Goal: Communication & Community: Connect with others

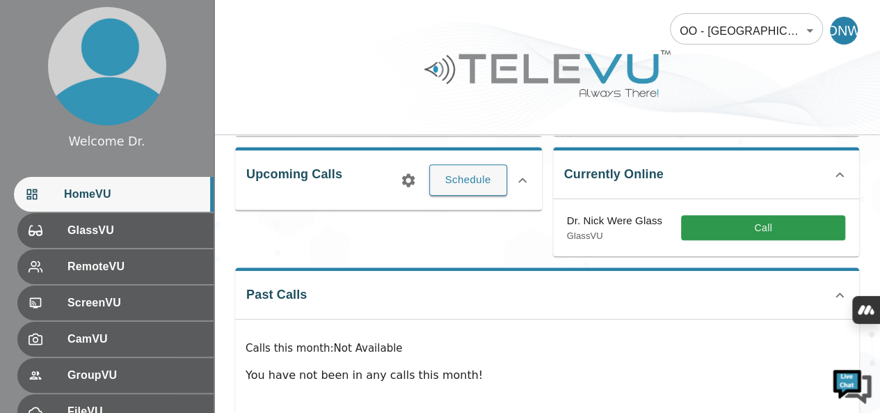
scroll to position [217, 0]
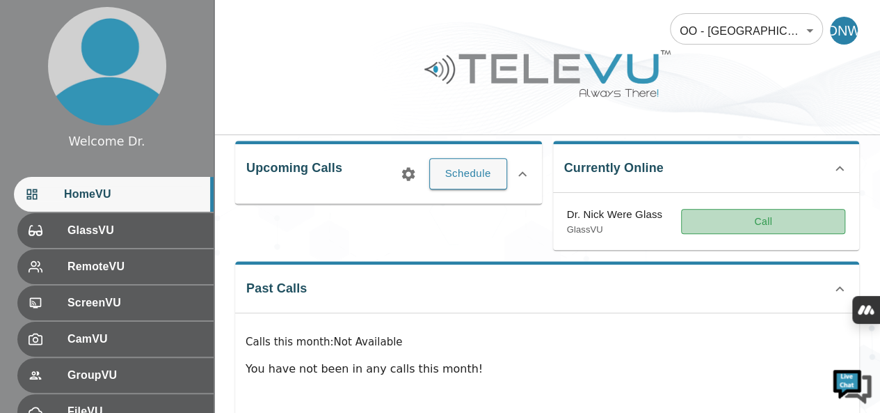
click at [739, 228] on button "Call" at bounding box center [763, 222] width 164 height 26
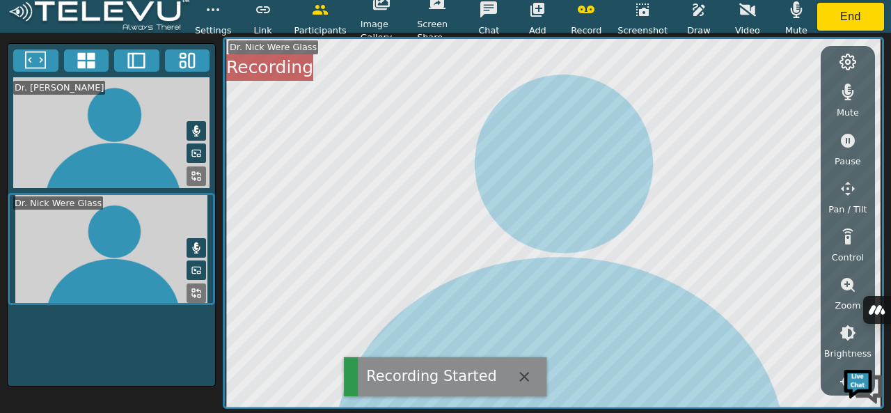
click at [798, 5] on icon "button" at bounding box center [796, 9] width 17 height 17
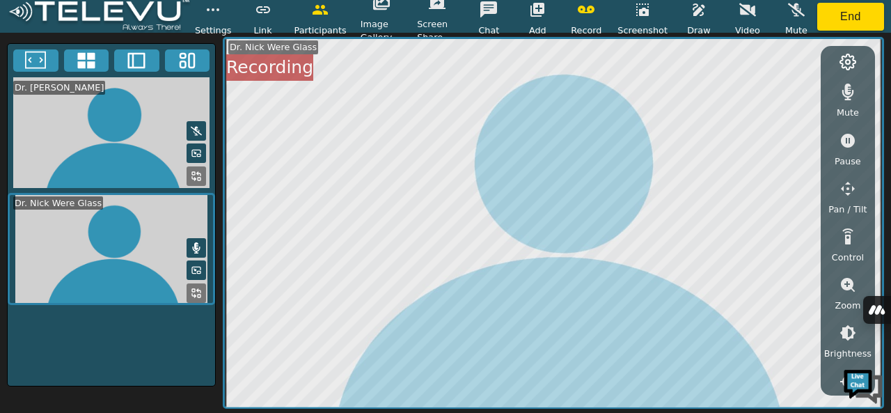
click at [587, 10] on icon "button" at bounding box center [585, 10] width 17 height 8
click at [588, 18] on button "button" at bounding box center [585, 10] width 35 height 28
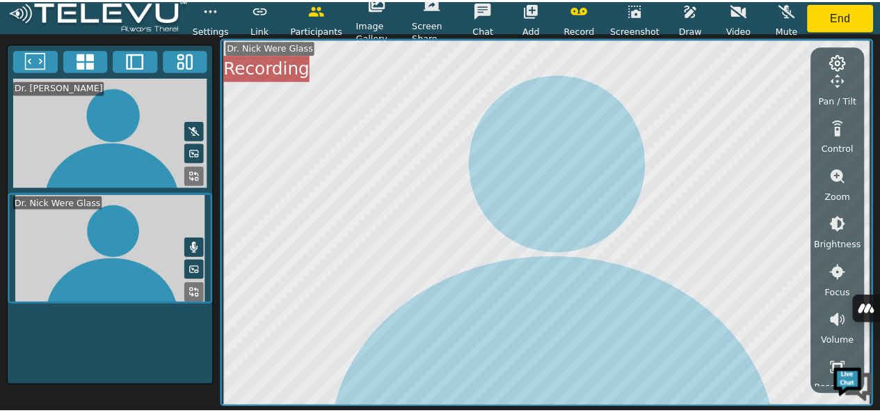
scroll to position [115, 0]
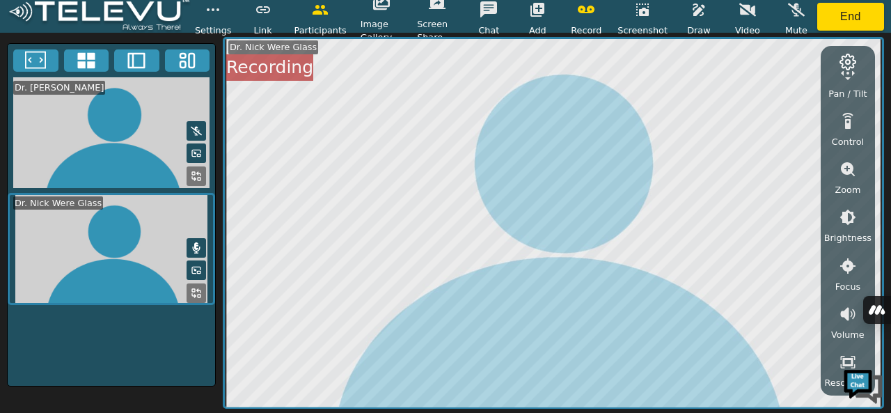
click at [840, 226] on button "button" at bounding box center [847, 217] width 35 height 28
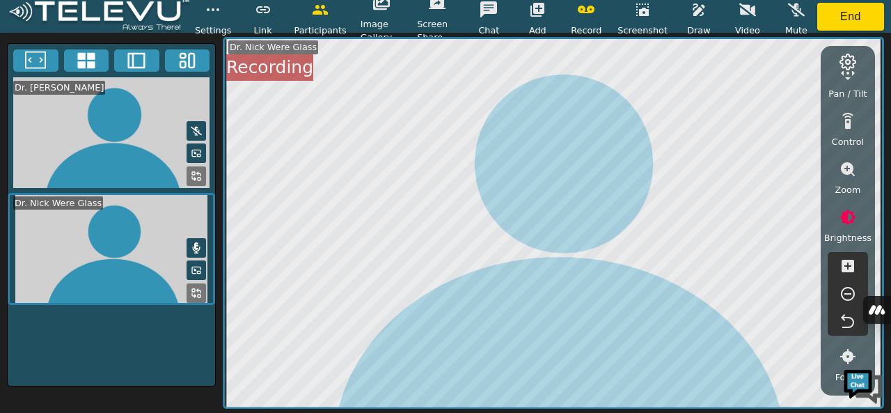
click at [850, 292] on icon "button" at bounding box center [847, 293] width 17 height 17
click at [844, 269] on icon "button" at bounding box center [847, 266] width 13 height 13
click at [842, 271] on icon "button" at bounding box center [847, 266] width 13 height 13
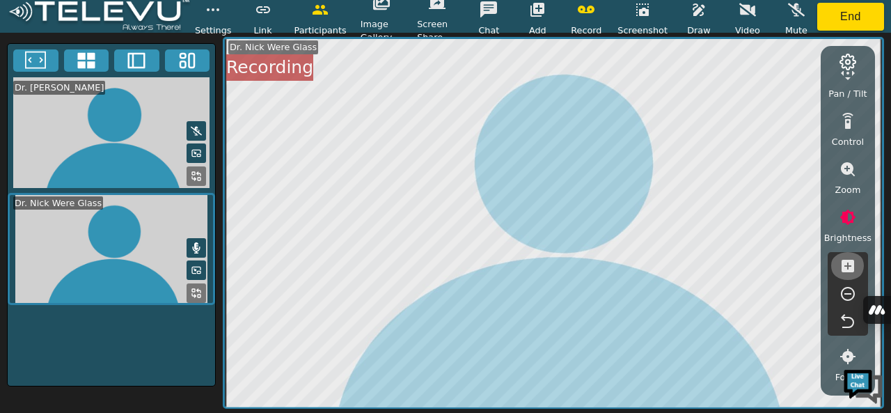
click at [841, 272] on icon "button" at bounding box center [847, 265] width 17 height 17
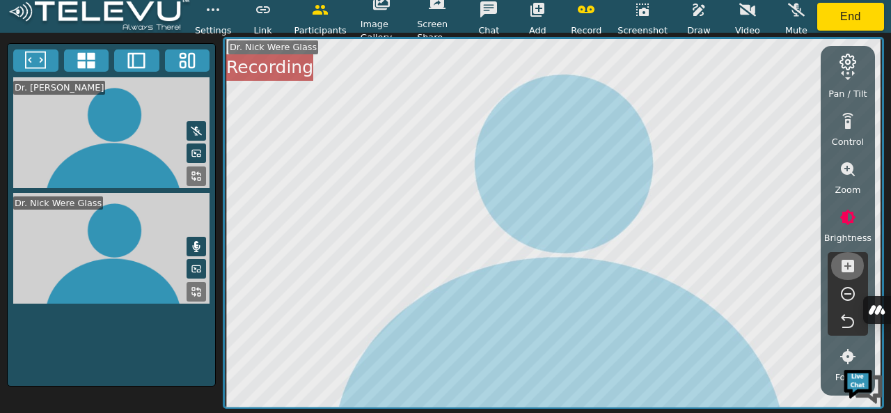
click at [850, 262] on icon "button" at bounding box center [847, 266] width 13 height 13
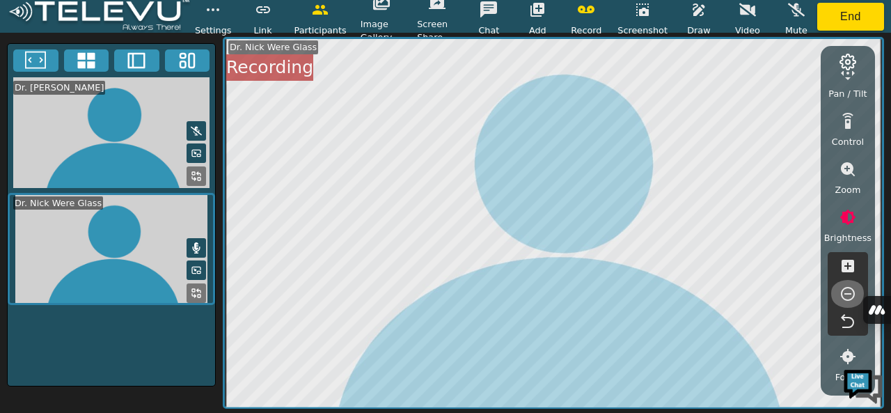
click at [846, 296] on icon "button" at bounding box center [847, 293] width 17 height 17
click at [846, 295] on icon "button" at bounding box center [847, 293] width 17 height 17
click at [845, 296] on icon "button" at bounding box center [847, 293] width 17 height 17
click at [844, 294] on icon "button" at bounding box center [847, 293] width 17 height 17
click at [843, 296] on icon "button" at bounding box center [847, 293] width 17 height 17
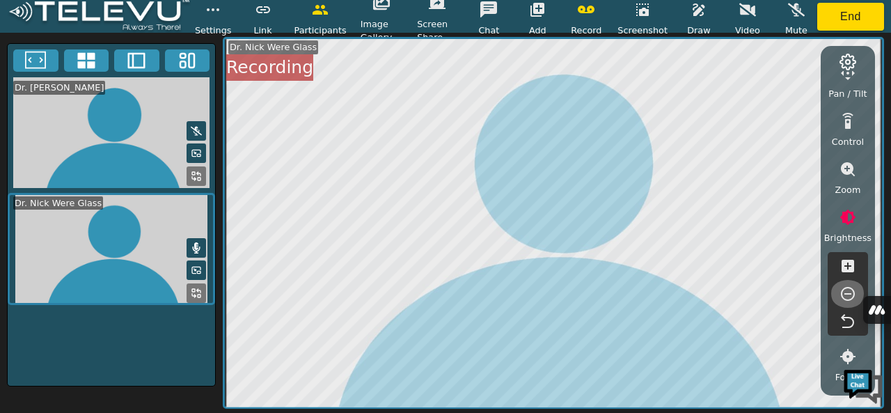
click at [843, 296] on icon "button" at bounding box center [847, 293] width 17 height 17
click at [842, 296] on icon "button" at bounding box center [847, 294] width 14 height 14
